Goal: Transaction & Acquisition: Purchase product/service

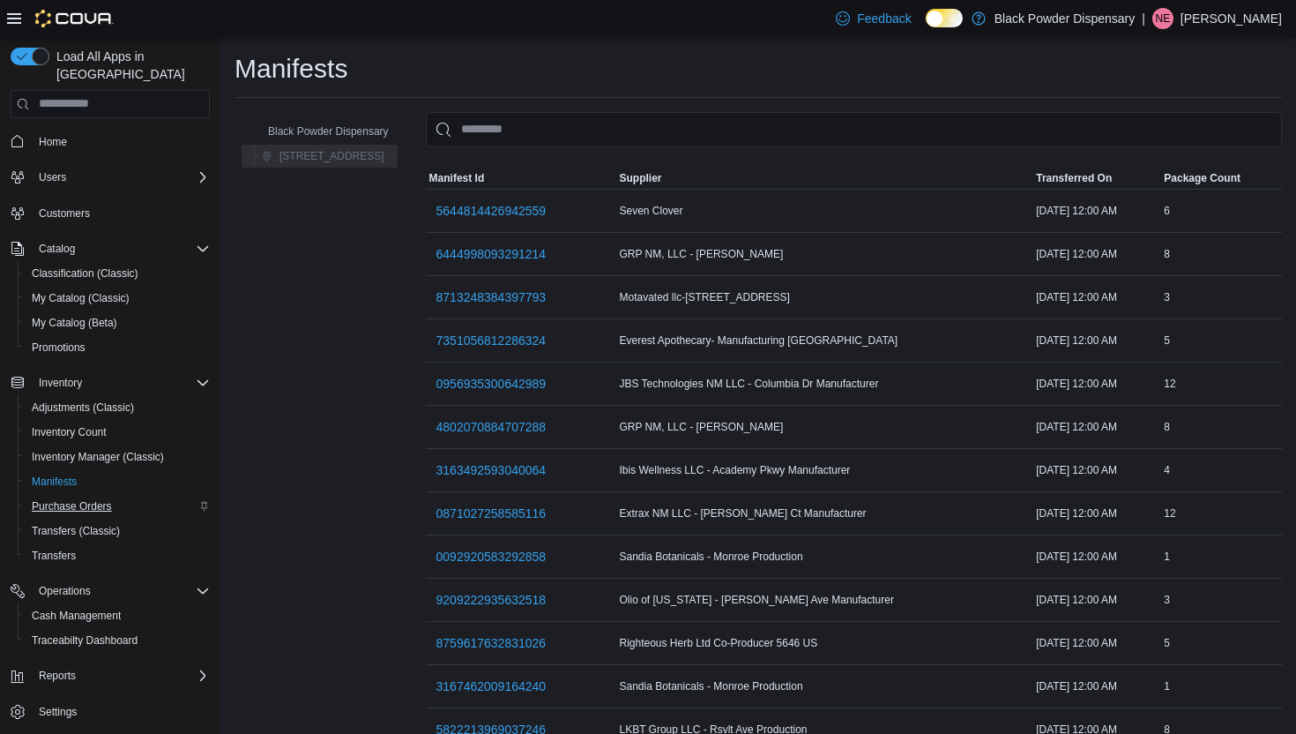
click at [76, 499] on span "Purchase Orders" at bounding box center [72, 506] width 80 height 14
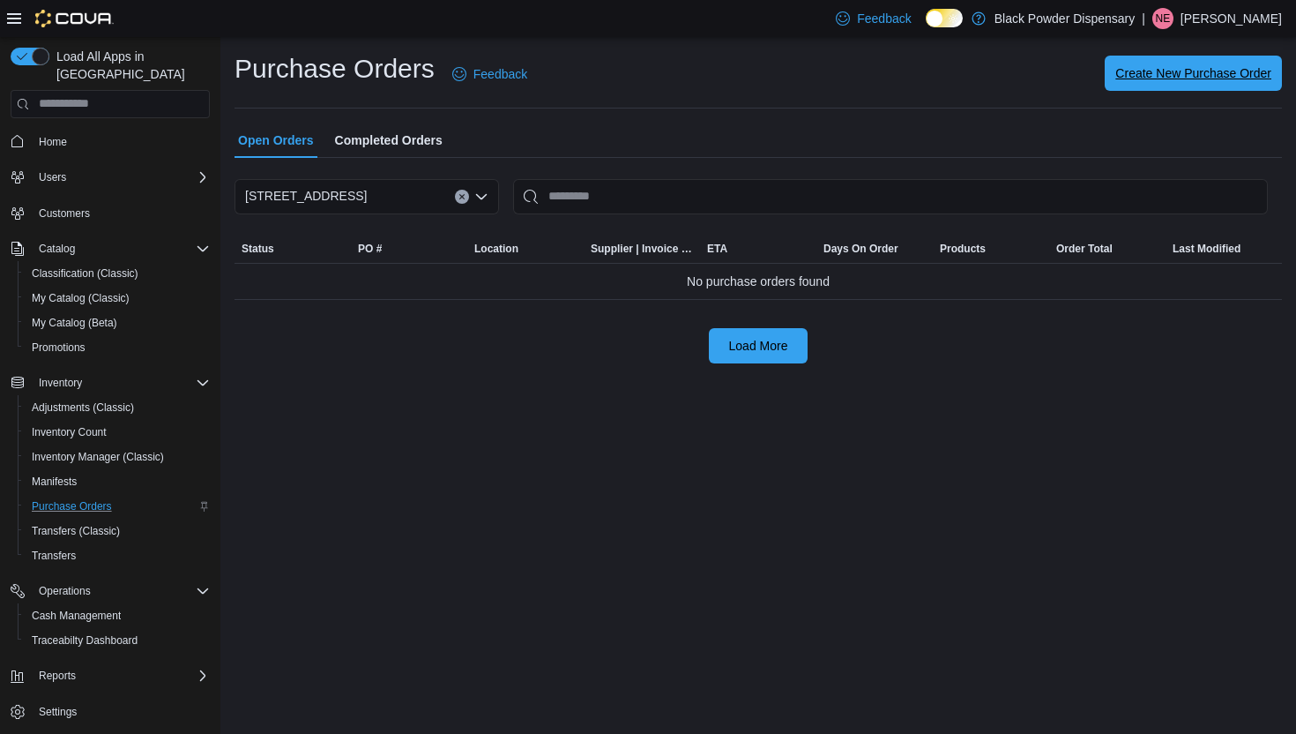
click at [1177, 74] on span "Create New Purchase Order" at bounding box center [1194, 73] width 156 height 18
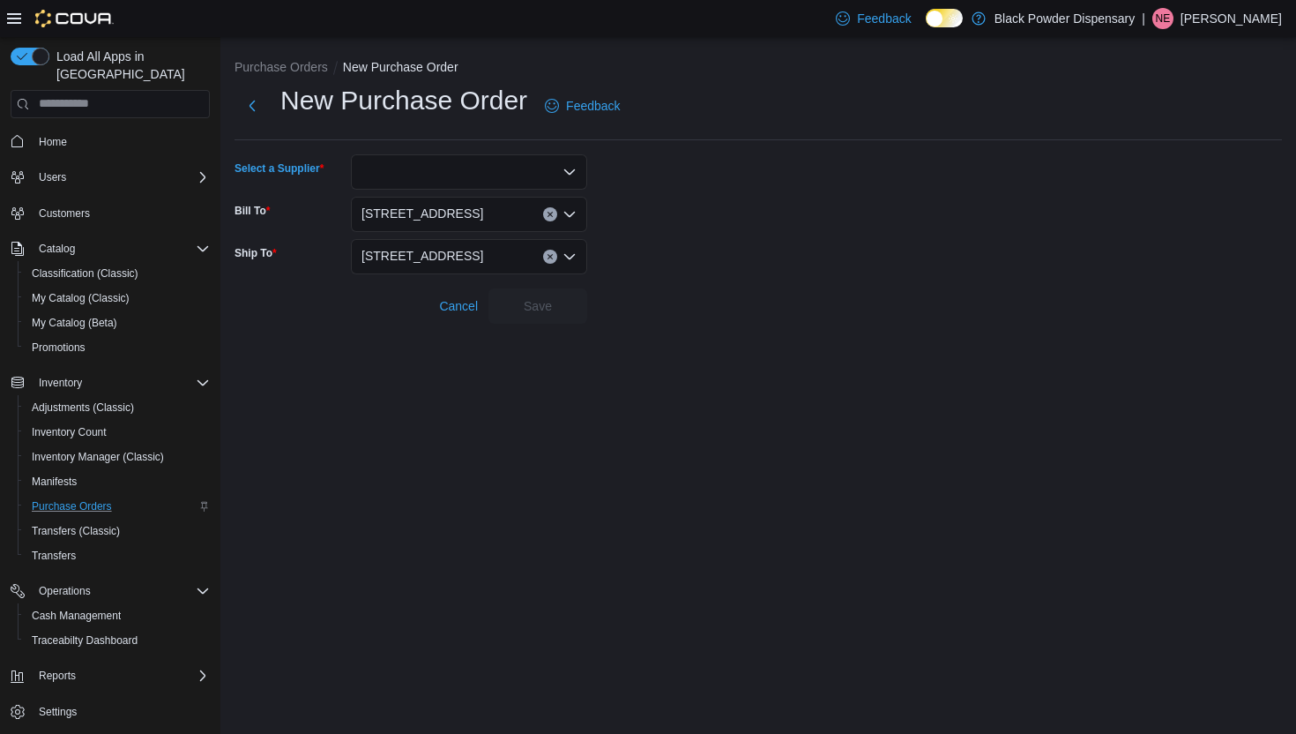
click at [535, 173] on div at bounding box center [469, 171] width 236 height 35
type input "*****"
drag, startPoint x: 535, startPoint y: 173, endPoint x: 493, endPoint y: 195, distance: 47.7
click at [493, 195] on span "Righ teous Herb" at bounding box center [480, 201] width 194 height 18
click at [542, 313] on span "Save" at bounding box center [538, 304] width 78 height 35
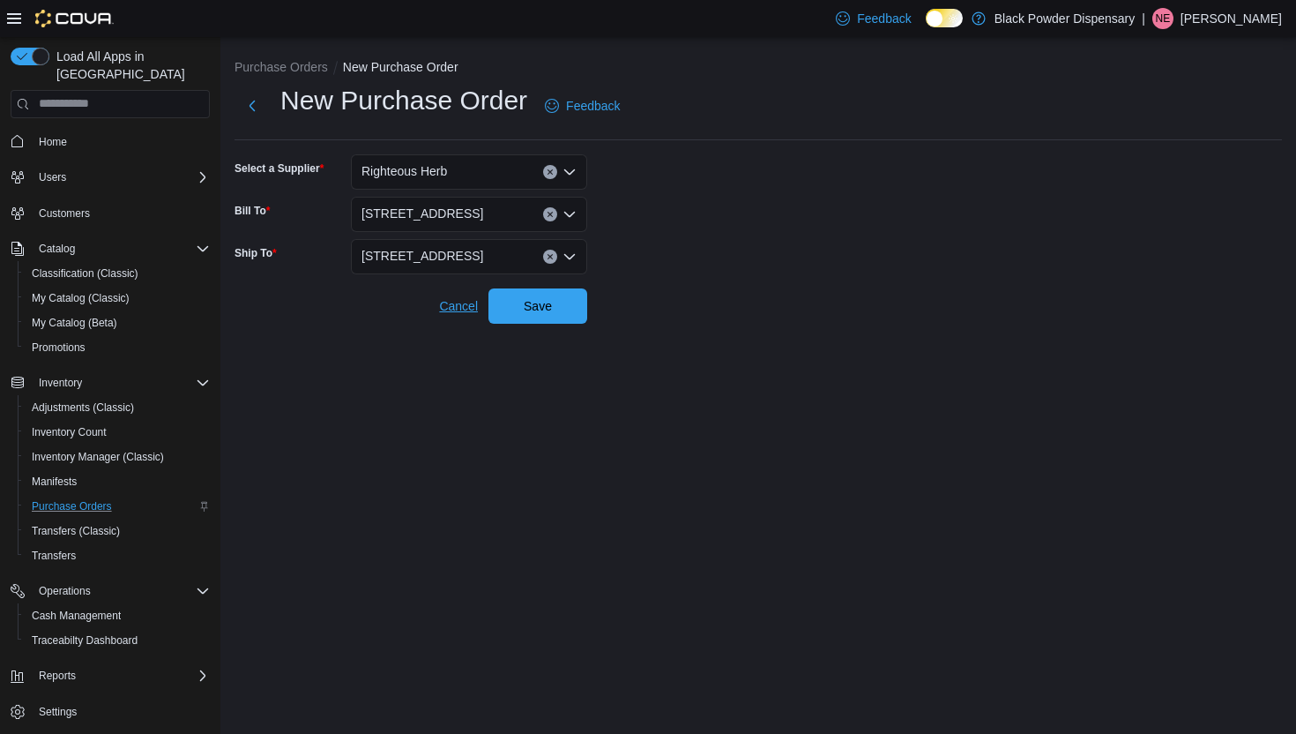
click at [460, 312] on span "Cancel" at bounding box center [458, 306] width 39 height 18
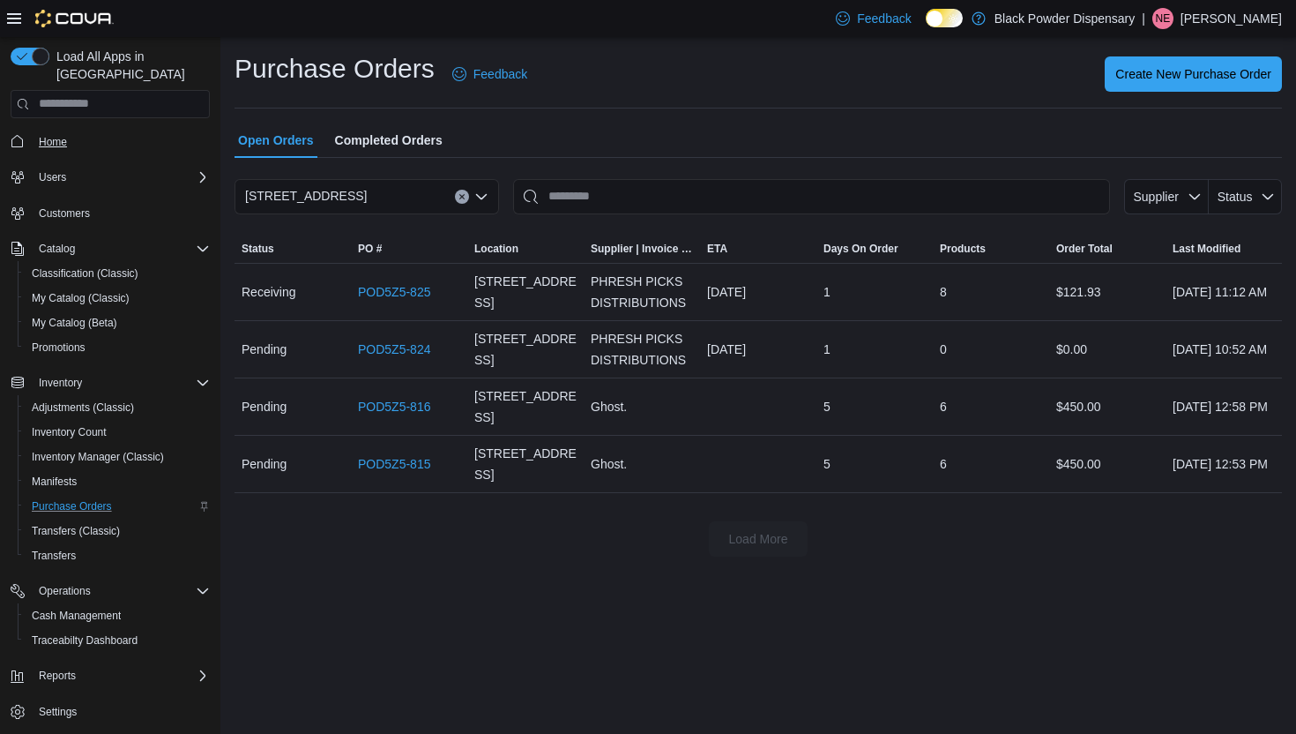
click at [53, 135] on span "Home" at bounding box center [53, 142] width 28 height 14
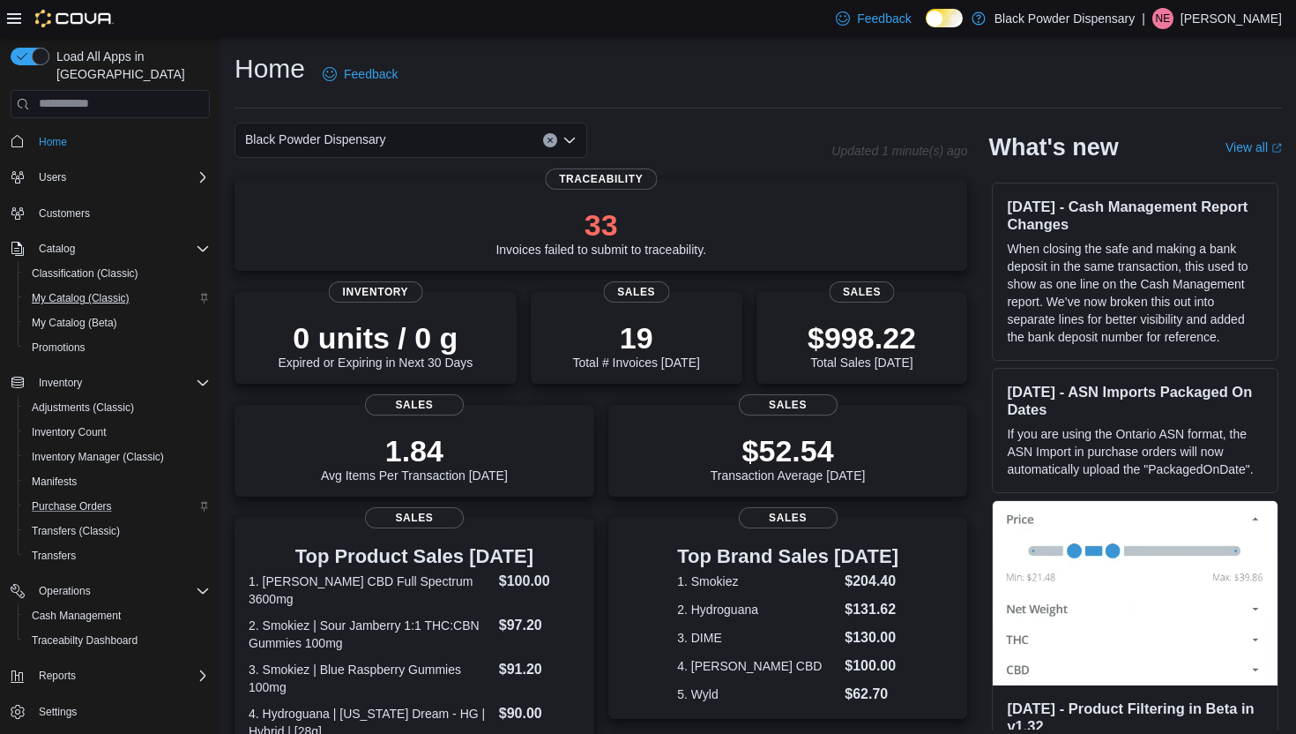
click at [85, 291] on span "My Catalog (Classic)" at bounding box center [81, 298] width 98 height 14
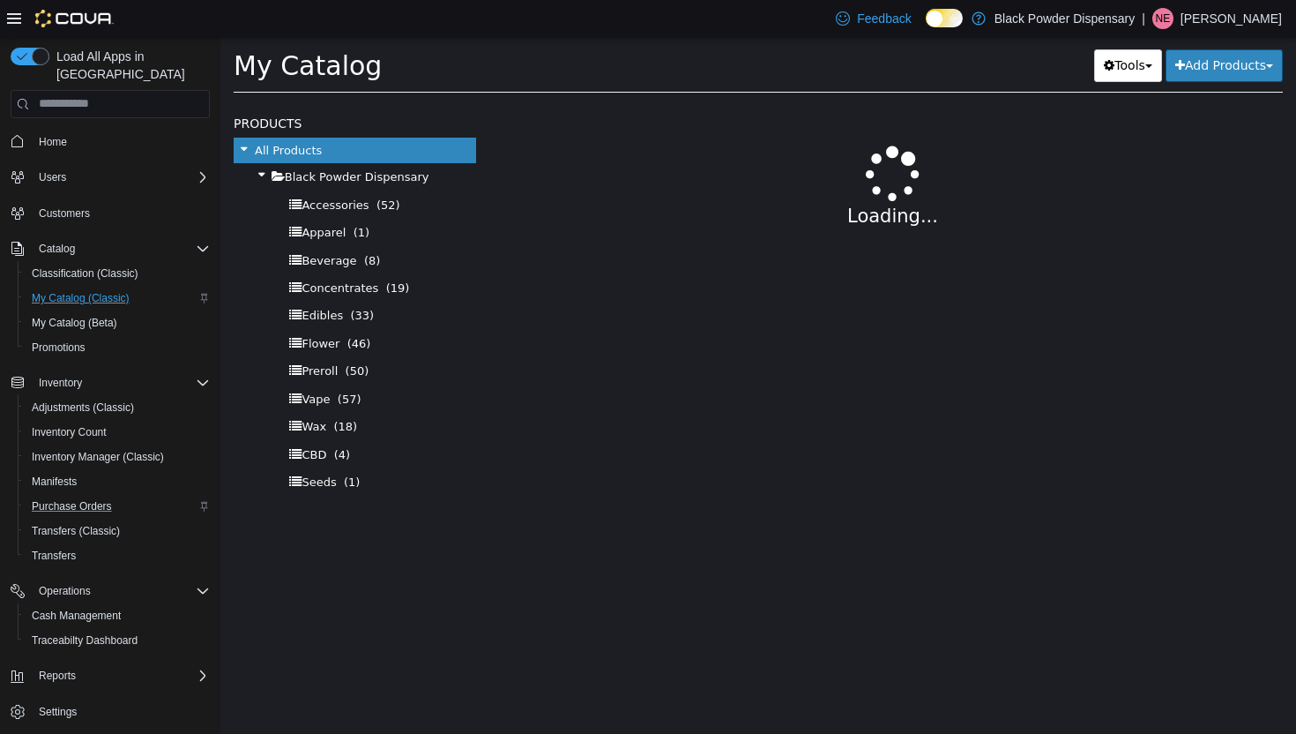
select select "**********"
